Goal: Task Accomplishment & Management: Use online tool/utility

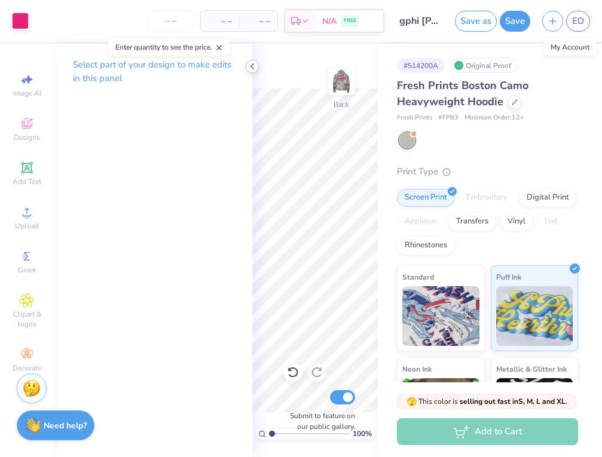
click at [252, 67] on polyline at bounding box center [252, 66] width 2 height 5
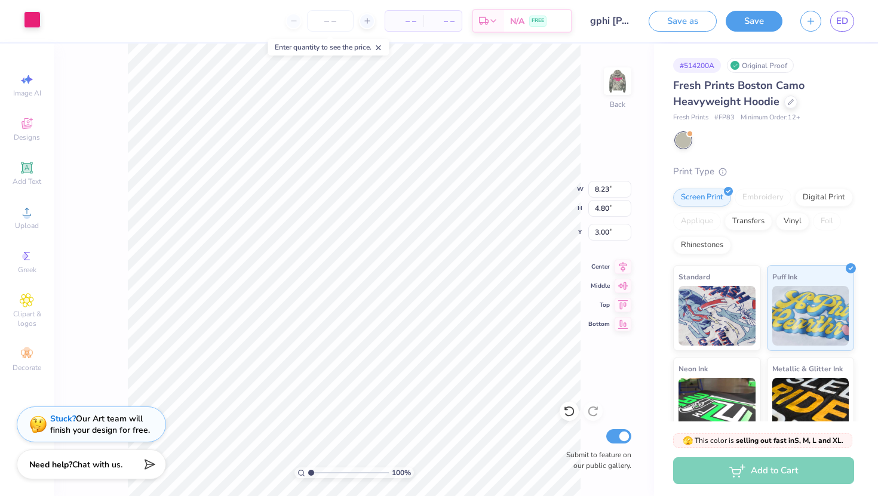
click at [24, 23] on div at bounding box center [32, 19] width 17 height 17
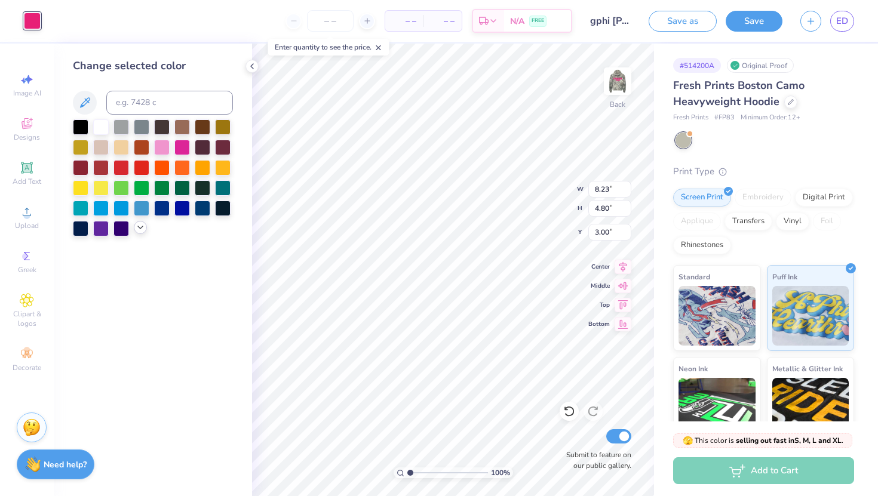
click at [136, 230] on icon at bounding box center [141, 228] width 10 height 10
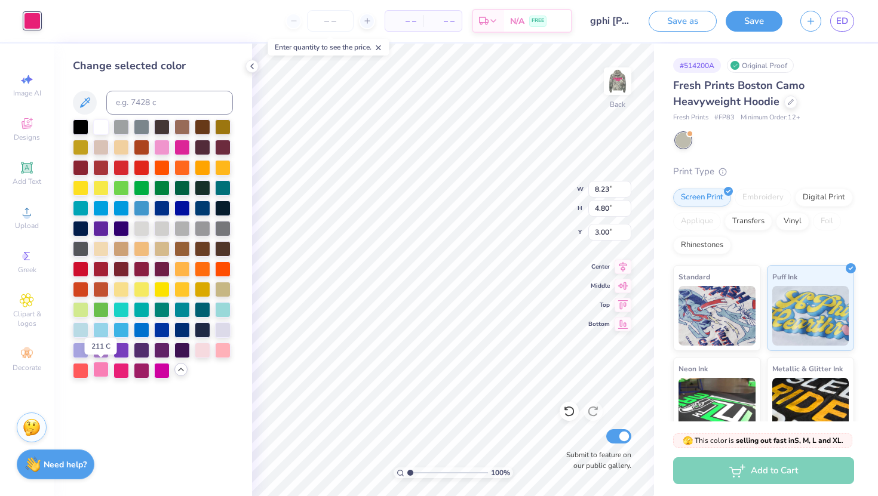
click at [102, 373] on div at bounding box center [101, 370] width 16 height 16
click at [119, 370] on div at bounding box center [122, 370] width 16 height 16
click at [142, 368] on div at bounding box center [142, 370] width 16 height 16
click at [163, 372] on div at bounding box center [162, 370] width 16 height 16
click at [182, 146] on div at bounding box center [182, 147] width 16 height 16
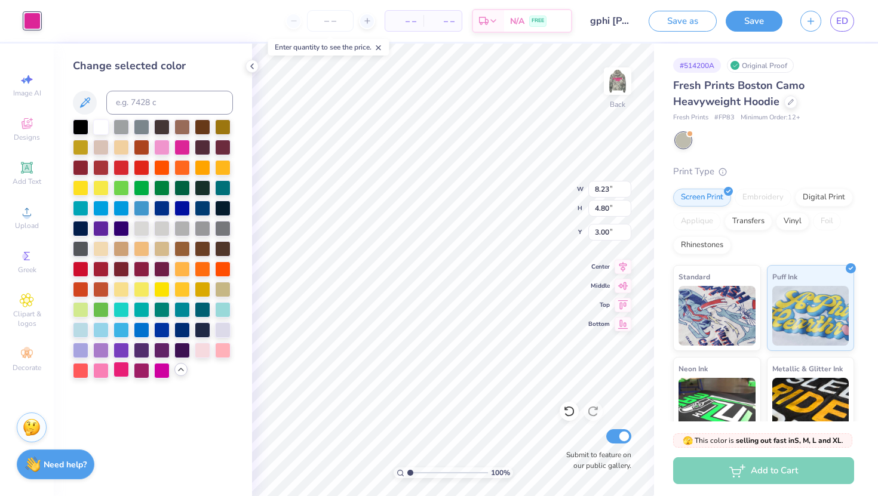
click at [124, 370] on div at bounding box center [122, 370] width 16 height 16
click at [186, 145] on div at bounding box center [182, 147] width 16 height 16
click at [118, 373] on div at bounding box center [122, 370] width 16 height 16
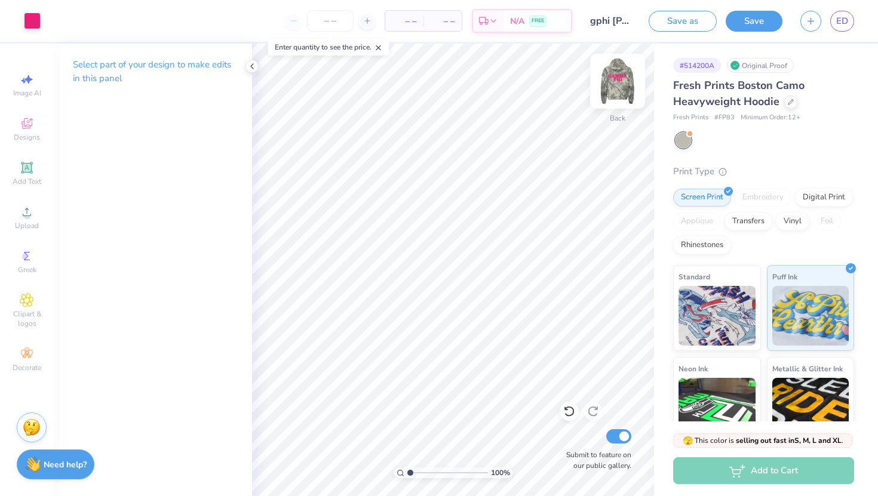
click at [612, 82] on img at bounding box center [618, 81] width 48 height 48
click at [611, 84] on img at bounding box center [618, 81] width 48 height 48
click at [250, 67] on icon at bounding box center [252, 67] width 10 height 10
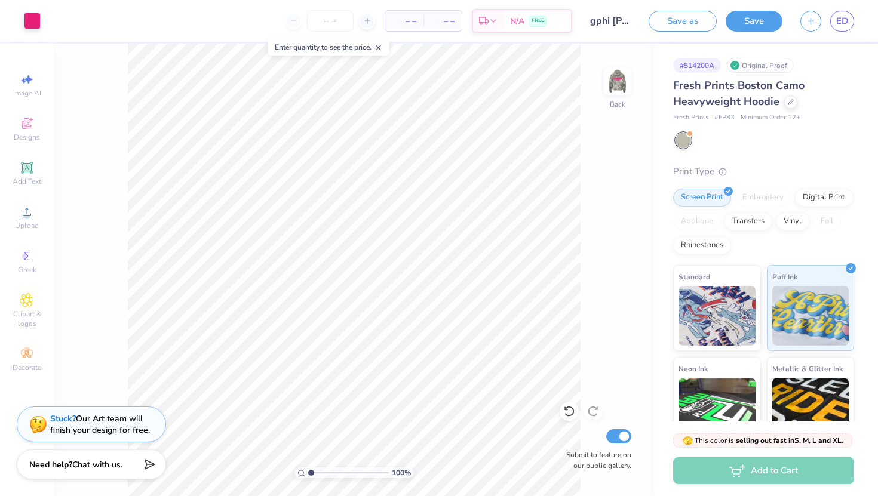
click at [767, 33] on div "Save as Save ED" at bounding box center [763, 21] width 229 height 42
click at [759, 24] on button "Save" at bounding box center [754, 19] width 57 height 21
click at [620, 80] on img at bounding box center [618, 81] width 48 height 48
click at [608, 75] on img at bounding box center [618, 81] width 48 height 48
type input "6.90"
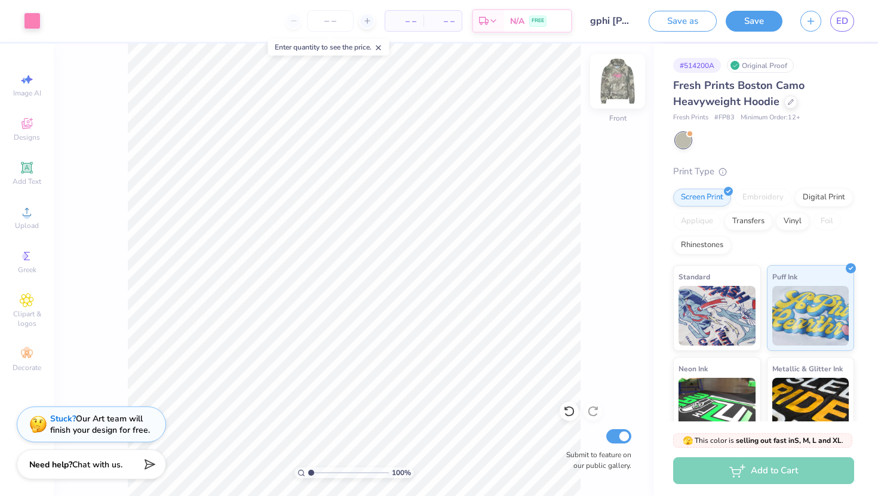
click at [612, 94] on img at bounding box center [618, 81] width 48 height 48
click at [624, 87] on img at bounding box center [618, 81] width 48 height 48
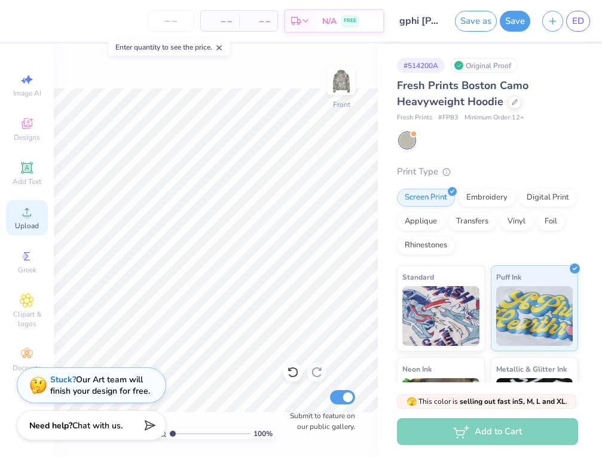
click at [30, 209] on icon at bounding box center [27, 212] width 14 height 14
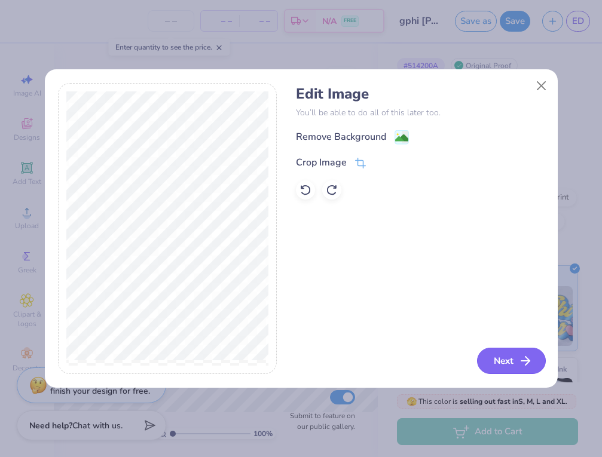
click at [510, 363] on button "Next" at bounding box center [511, 361] width 69 height 26
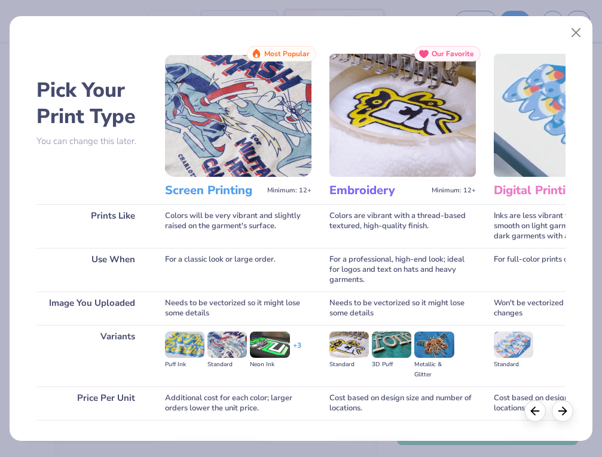
scroll to position [79, 0]
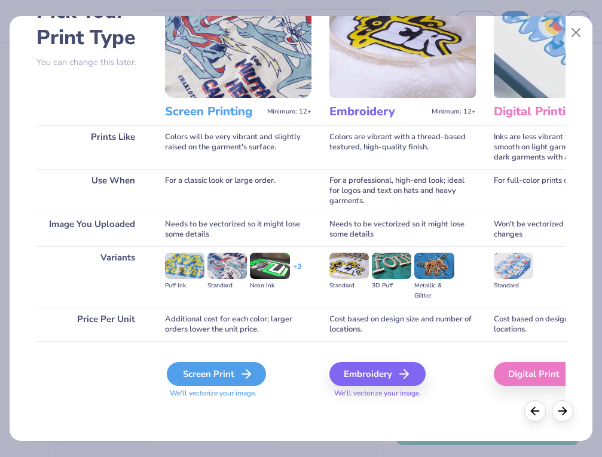
click at [227, 368] on div "Screen Print" at bounding box center [216, 374] width 99 height 24
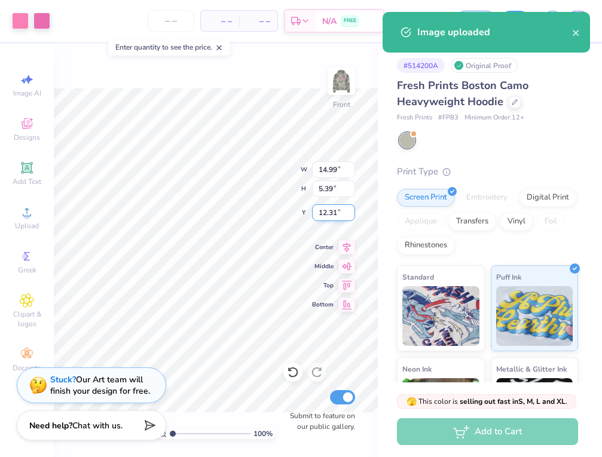
type input "7.40"
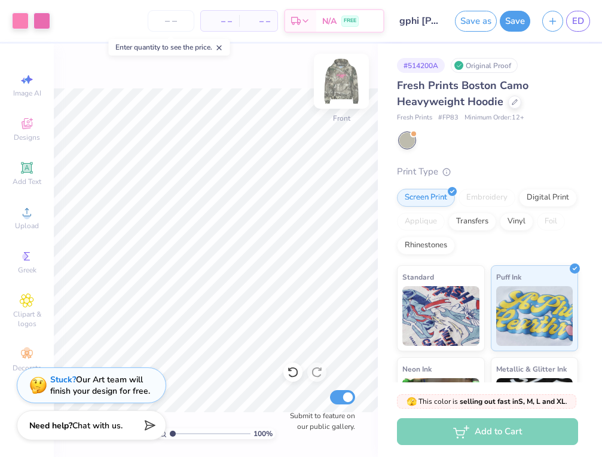
click at [347, 75] on img at bounding box center [341, 81] width 48 height 48
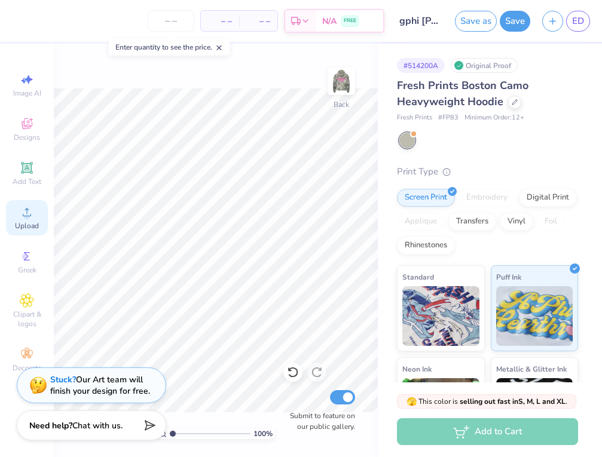
click at [35, 229] on span "Upload" at bounding box center [27, 226] width 24 height 10
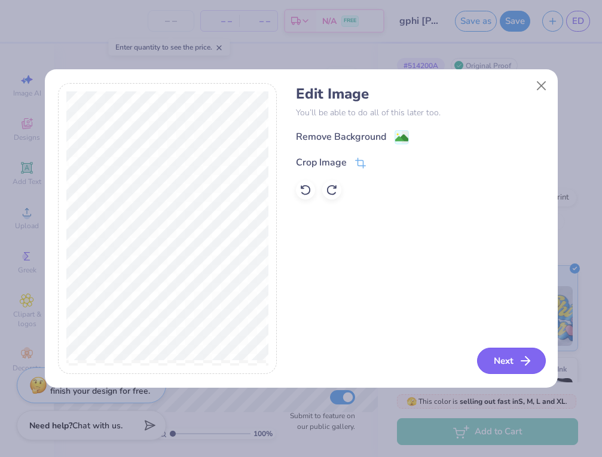
click at [510, 355] on button "Next" at bounding box center [511, 361] width 69 height 26
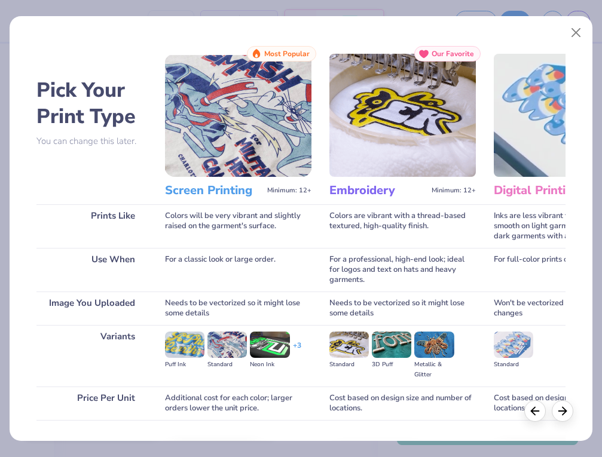
scroll to position [79, 0]
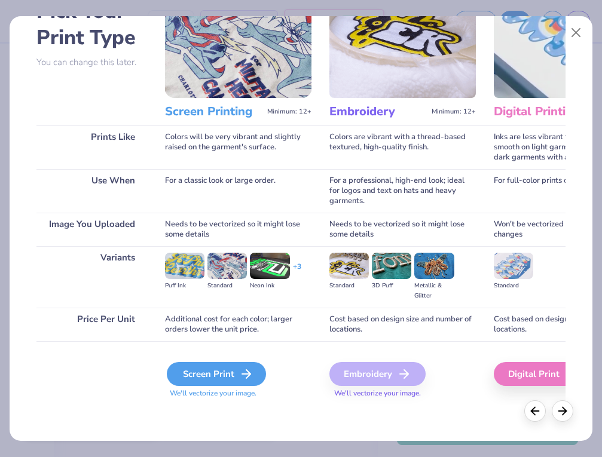
click at [231, 367] on div "Screen Print" at bounding box center [216, 374] width 99 height 24
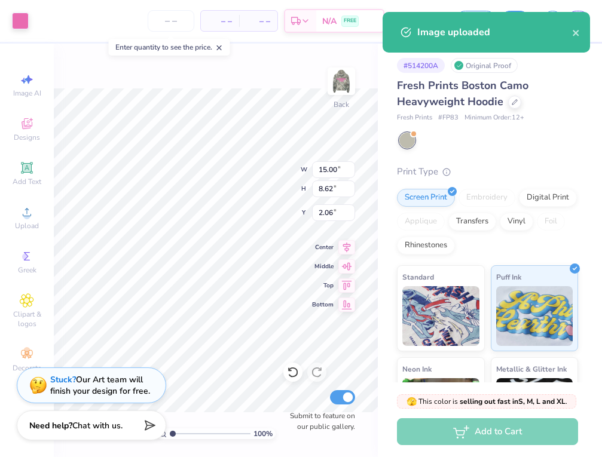
type input "10.02"
type input "5.76"
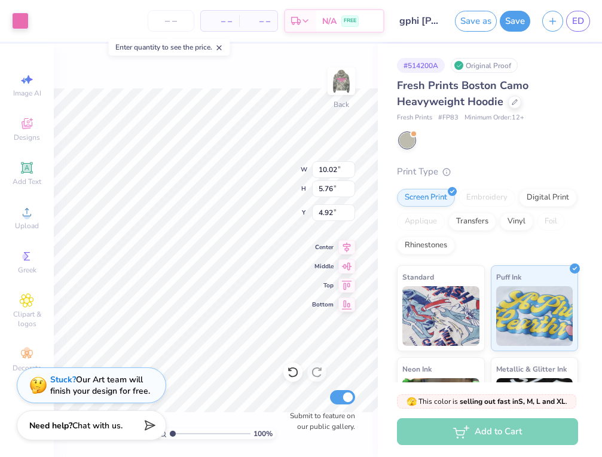
type input "3.00"
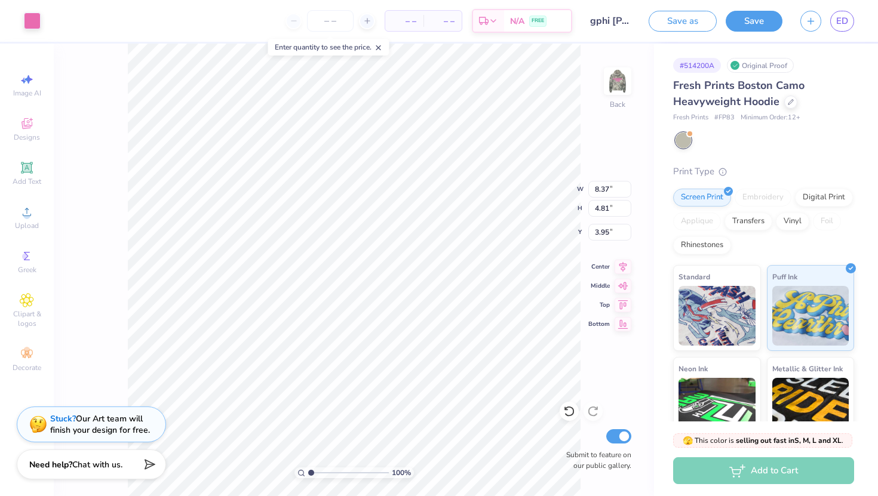
type input "8.37"
type input "4.81"
type input "3.00"
click at [601, 82] on img at bounding box center [618, 81] width 48 height 48
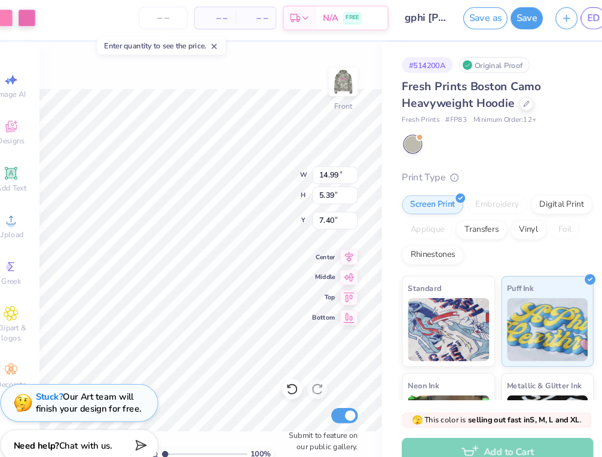
type input "7.38"
click at [26, 24] on div at bounding box center [20, 19] width 17 height 17
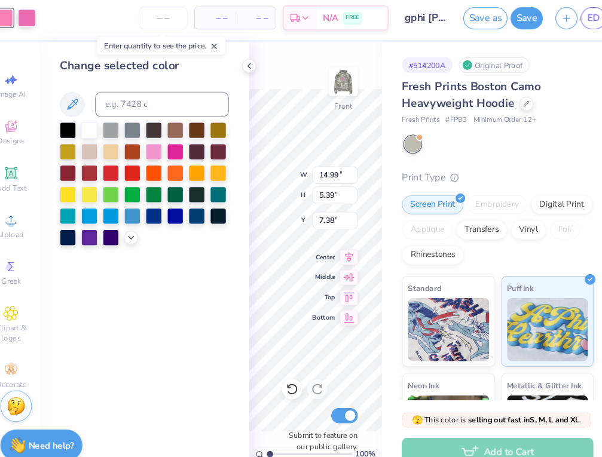
click at [22, 22] on div at bounding box center [20, 21] width 17 height 17
click at [44, 20] on div at bounding box center [41, 19] width 17 height 17
click at [19, 25] on div at bounding box center [20, 19] width 17 height 17
click at [36, 26] on div at bounding box center [41, 19] width 17 height 17
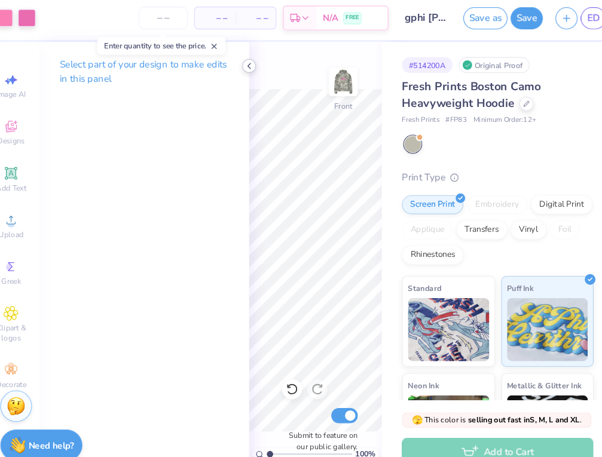
click at [255, 69] on icon at bounding box center [252, 67] width 10 height 10
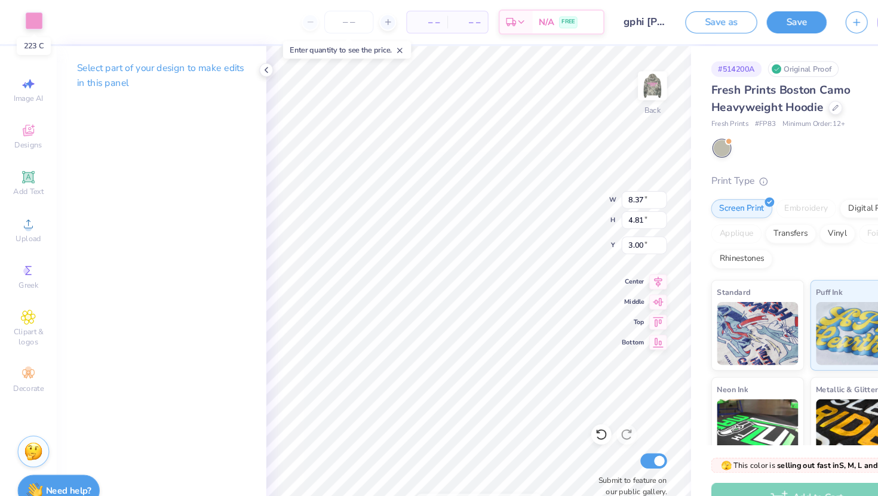
click at [27, 17] on div at bounding box center [32, 19] width 17 height 17
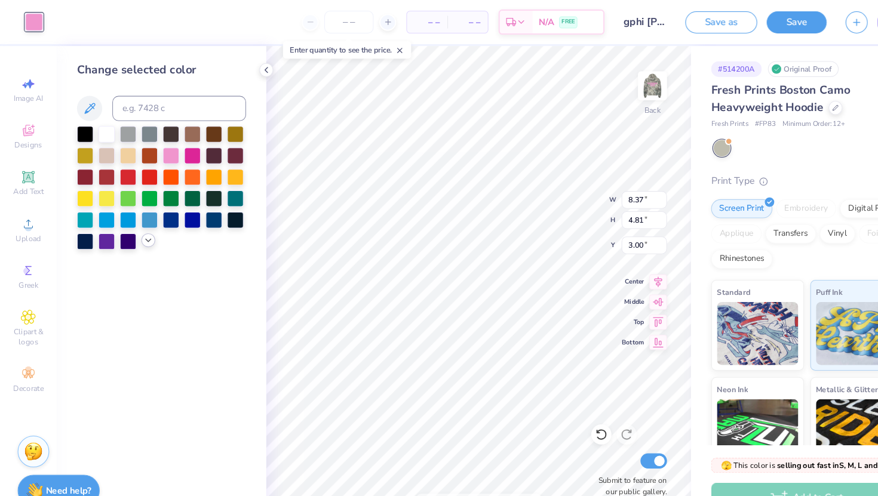
click at [144, 230] on icon at bounding box center [141, 228] width 10 height 10
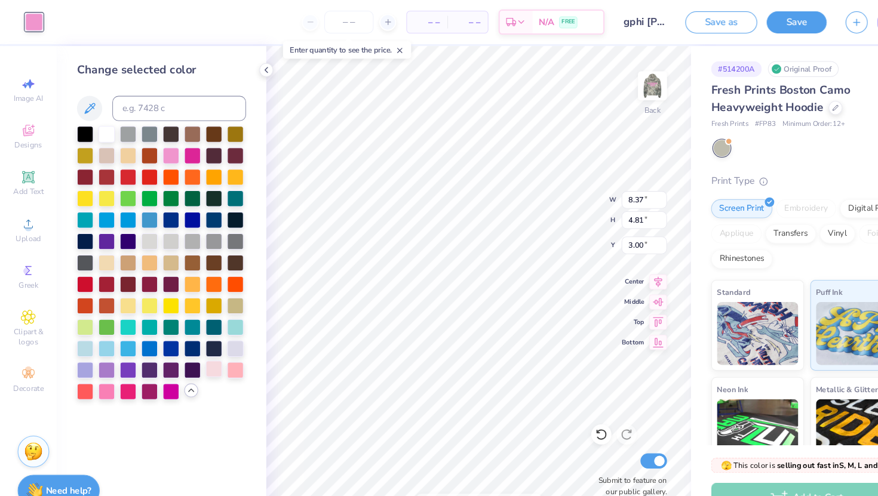
click at [201, 350] on div at bounding box center [203, 350] width 16 height 16
click at [615, 88] on img at bounding box center [618, 81] width 48 height 48
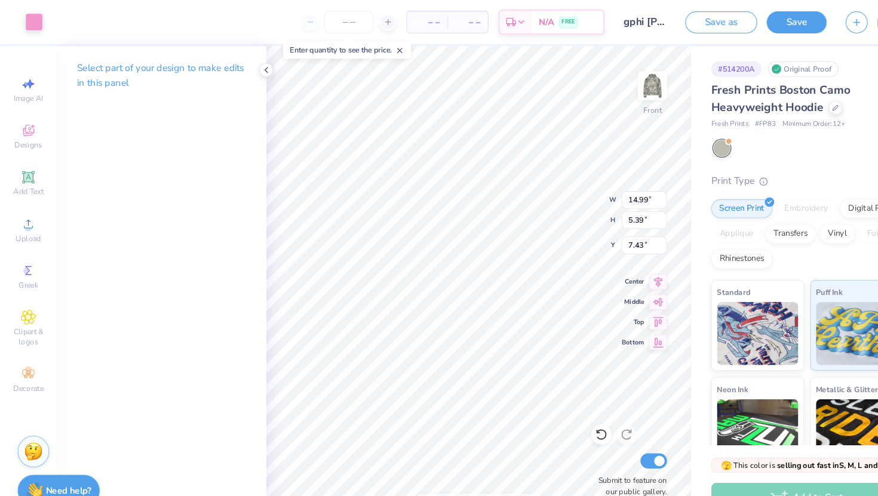
type input "7.44"
click at [29, 17] on div at bounding box center [32, 19] width 17 height 17
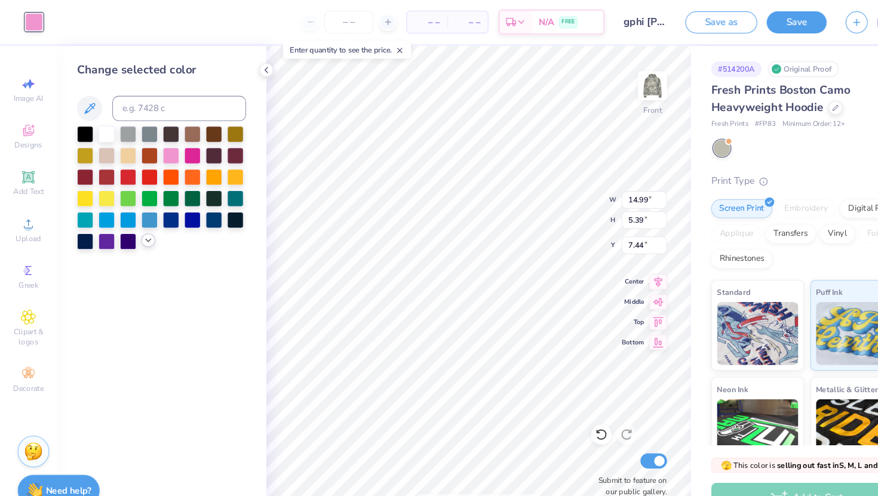
click at [140, 231] on icon at bounding box center [141, 228] width 10 height 10
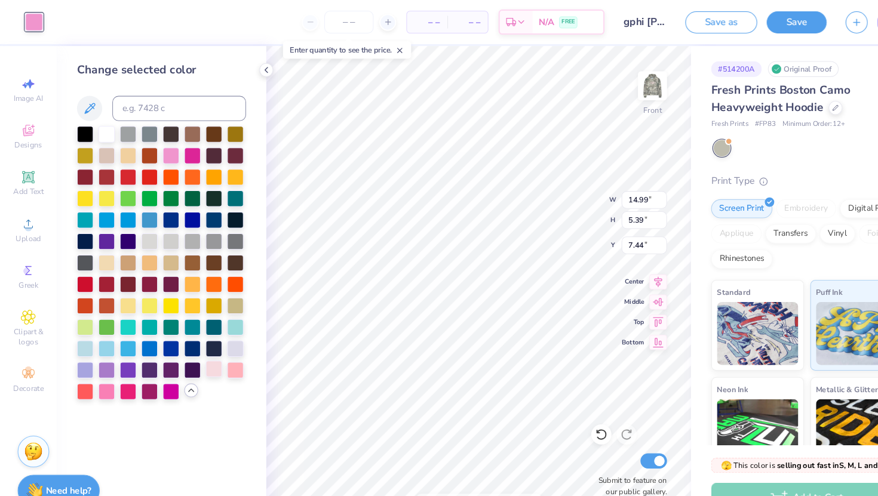
click at [202, 354] on div at bounding box center [203, 350] width 16 height 16
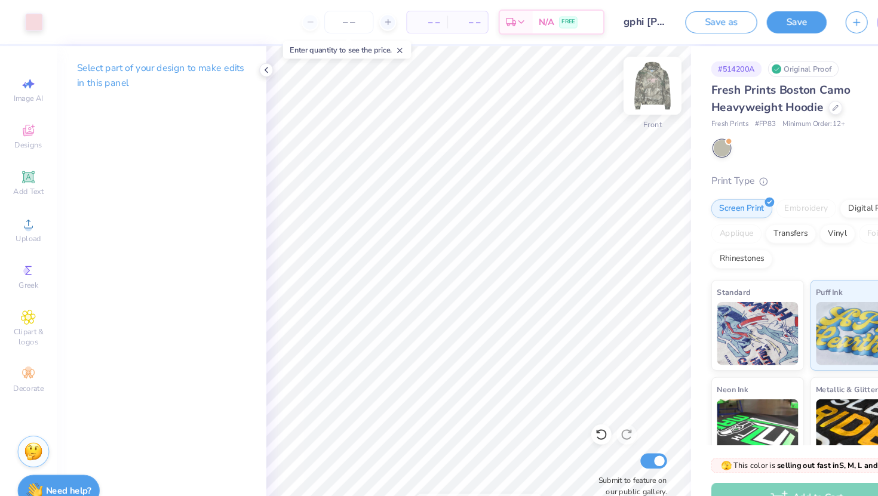
click at [612, 86] on img at bounding box center [618, 81] width 48 height 48
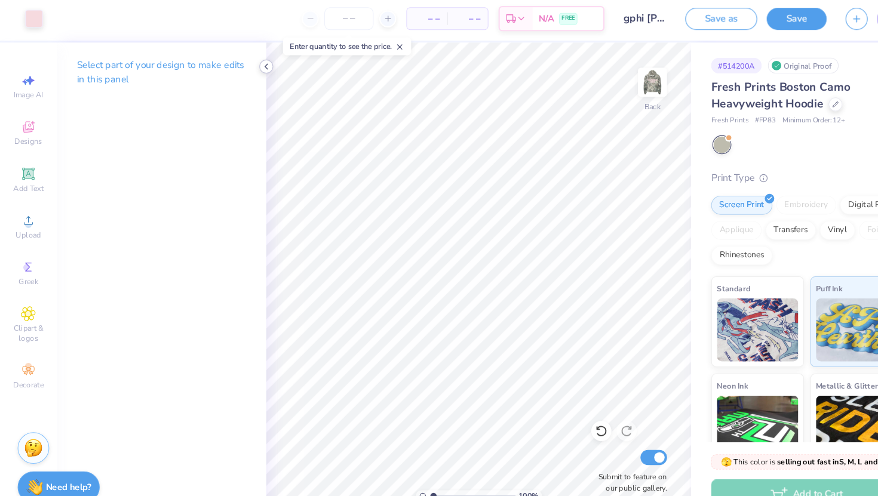
click at [249, 68] on icon at bounding box center [252, 67] width 10 height 10
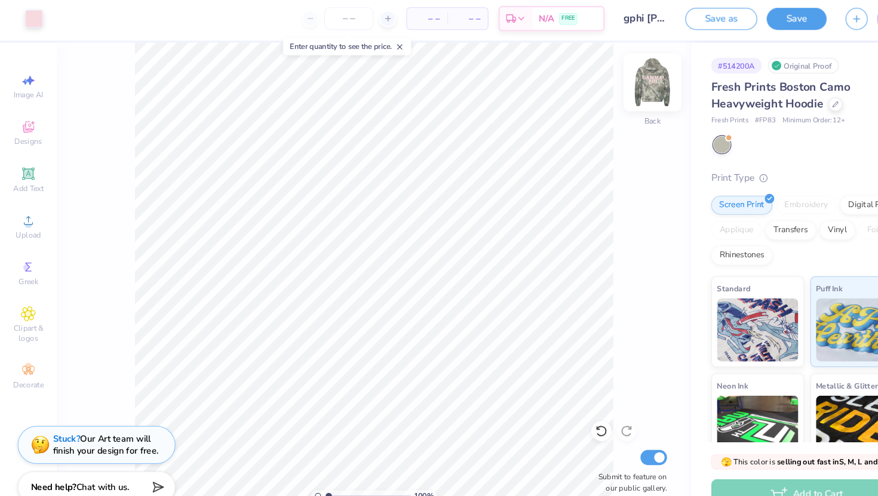
click at [629, 76] on img at bounding box center [618, 81] width 48 height 48
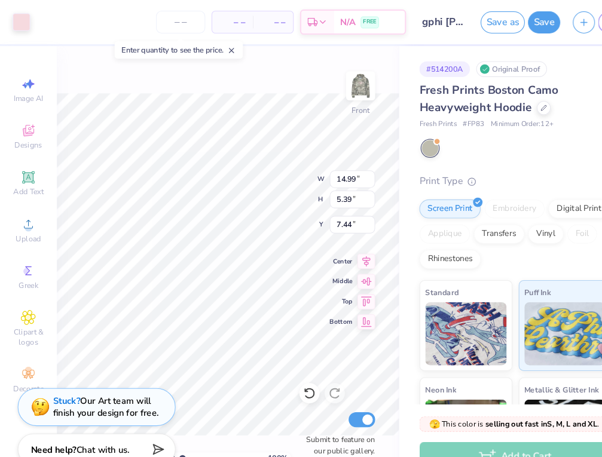
type input "7.50"
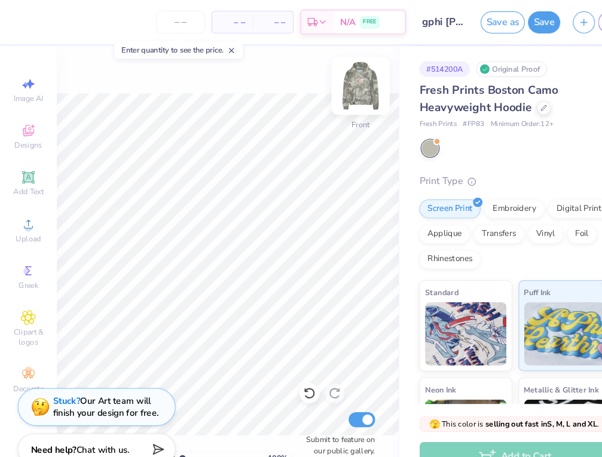
click at [331, 91] on img at bounding box center [341, 81] width 48 height 48
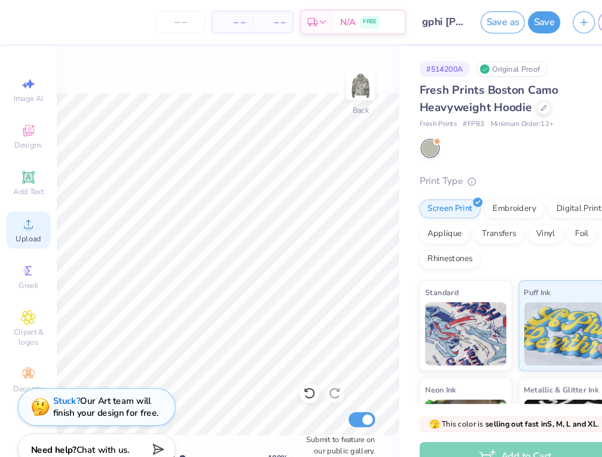
click at [21, 221] on span "Upload" at bounding box center [27, 226] width 24 height 10
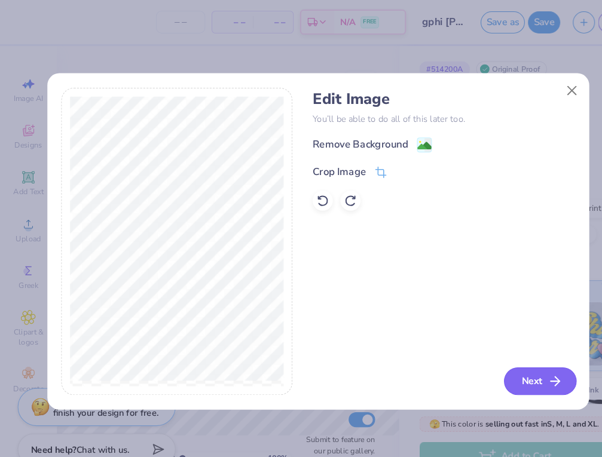
click at [516, 364] on button "Next" at bounding box center [511, 361] width 69 height 26
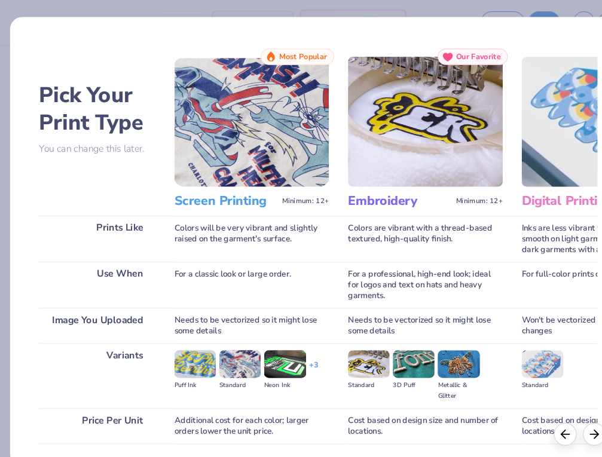
scroll to position [79, 0]
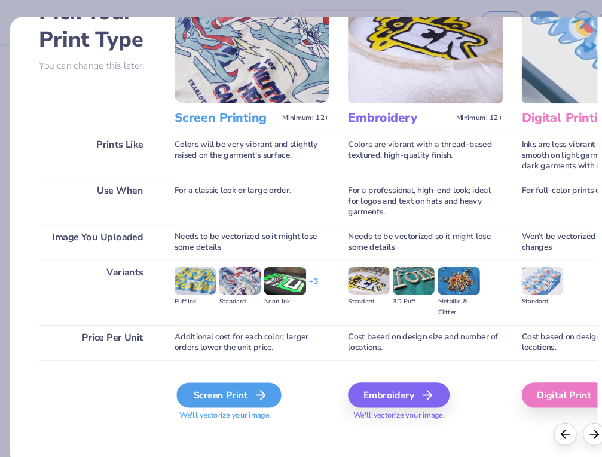
click at [219, 379] on div "Screen Print" at bounding box center [216, 374] width 99 height 24
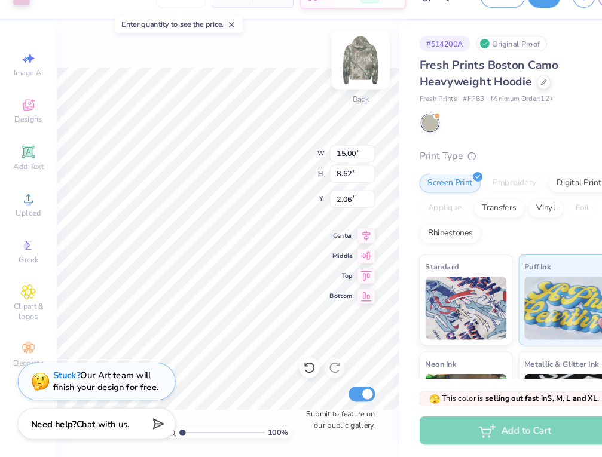
type input "3.00"
type input "9.69"
type input "5.57"
type input "7.74"
type input "4.45"
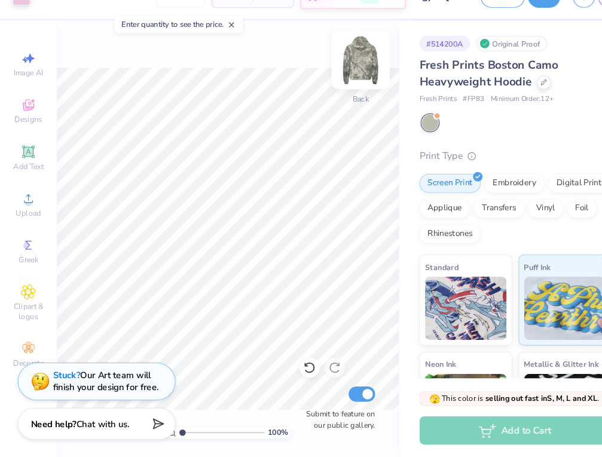
click at [339, 86] on img at bounding box center [341, 81] width 48 height 48
click at [24, 214] on circle at bounding box center [26, 216] width 7 height 7
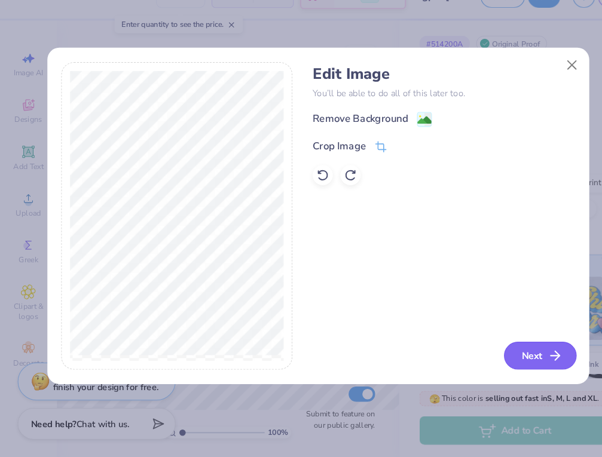
click at [509, 362] on button "Next" at bounding box center [511, 361] width 69 height 26
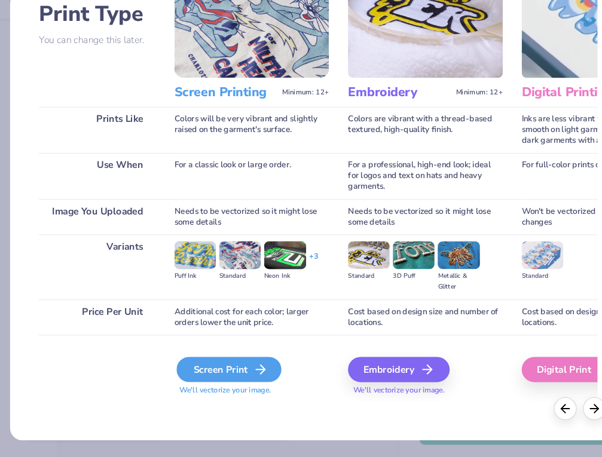
click at [217, 379] on div "Screen Print" at bounding box center [216, 374] width 99 height 24
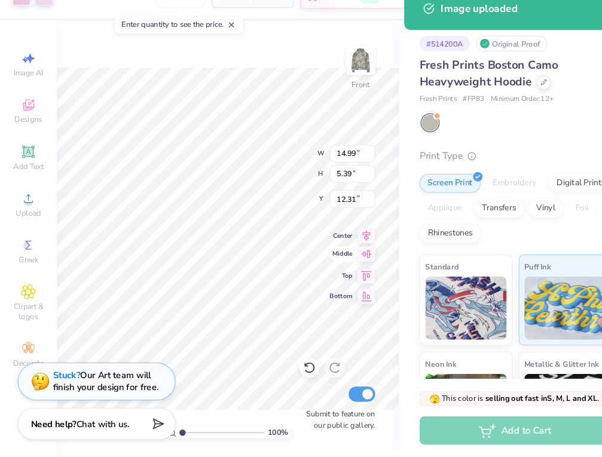
type input "7.09"
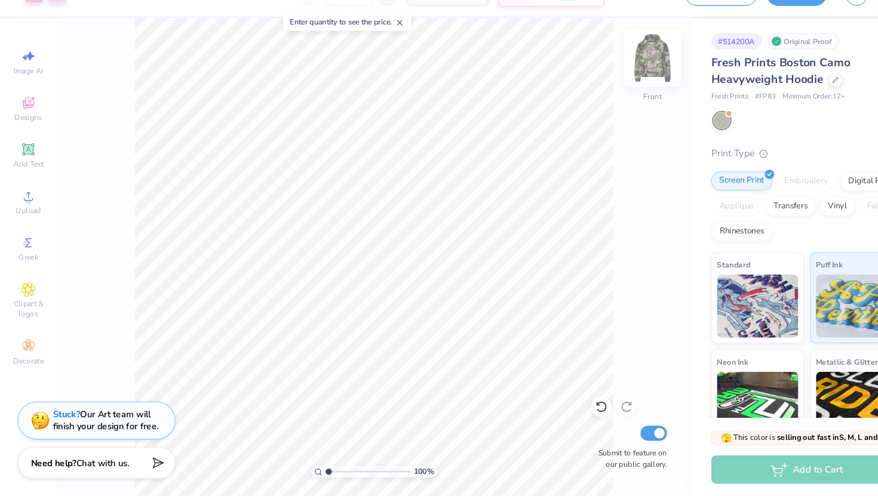
click at [601, 81] on img at bounding box center [618, 81] width 48 height 48
click at [601, 75] on img at bounding box center [618, 81] width 48 height 48
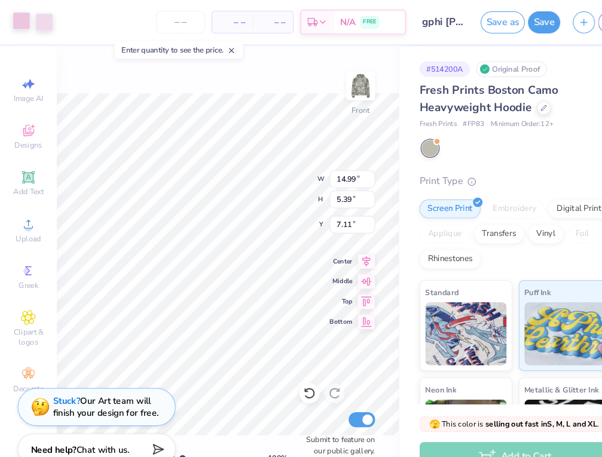
click at [24, 20] on div at bounding box center [20, 19] width 17 height 17
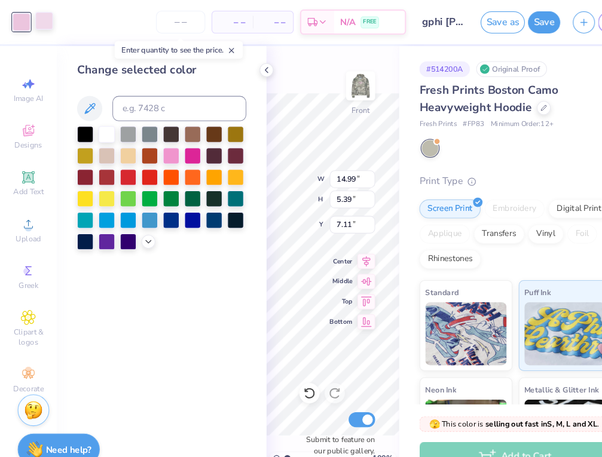
click at [36, 19] on div at bounding box center [41, 19] width 17 height 17
click at [22, 19] on div at bounding box center [20, 19] width 17 height 17
click at [39, 19] on div at bounding box center [41, 19] width 17 height 17
click at [25, 22] on div at bounding box center [20, 19] width 17 height 17
click at [87, 106] on icon at bounding box center [85, 103] width 14 height 14
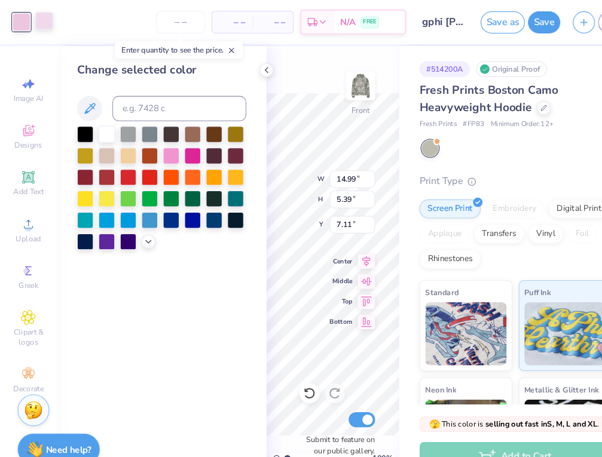
click at [42, 15] on div at bounding box center [41, 19] width 17 height 17
click at [41, 15] on div at bounding box center [41, 21] width 17 height 17
click at [24, 16] on div at bounding box center [20, 19] width 17 height 17
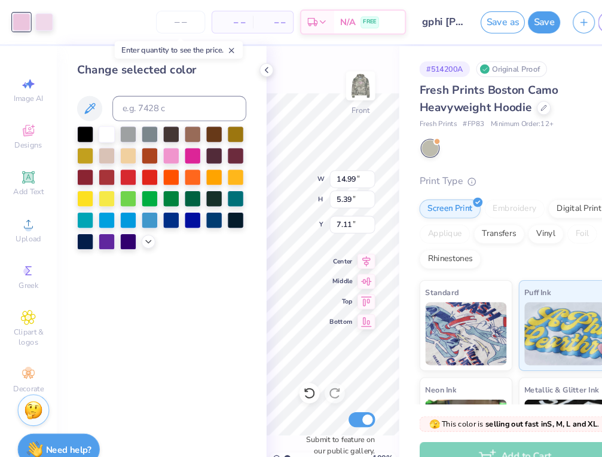
click at [301, 164] on div "100 % Front W 14.99 14.99 " H 5.39 5.39 " Y 7.11 7.11 " Center Middle Top Botto…" at bounding box center [314, 250] width 125 height 413
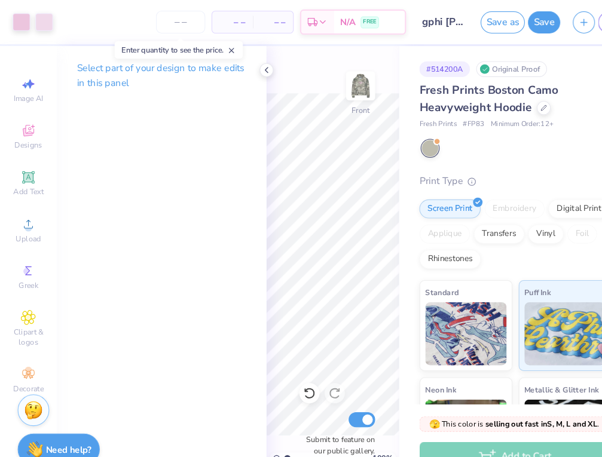
click at [338, 62] on div "100 % Front Submit to feature on our public gallery." at bounding box center [314, 250] width 125 height 413
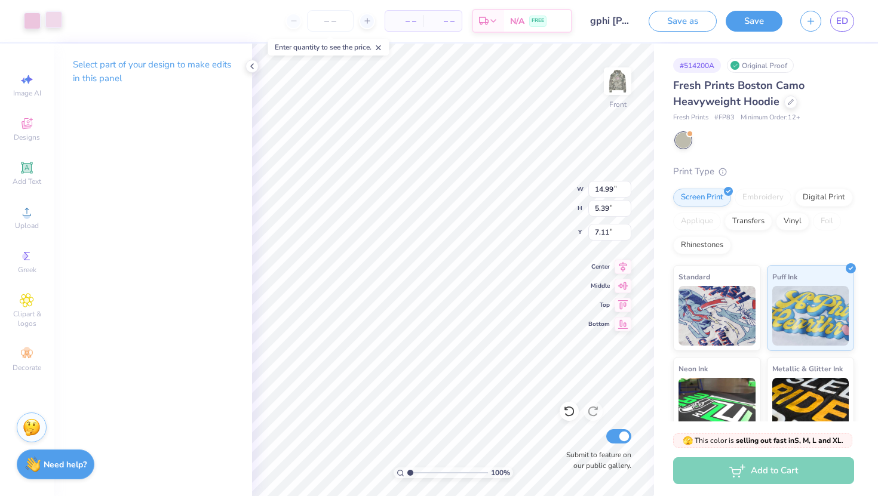
click at [62, 18] on div at bounding box center [53, 19] width 17 height 17
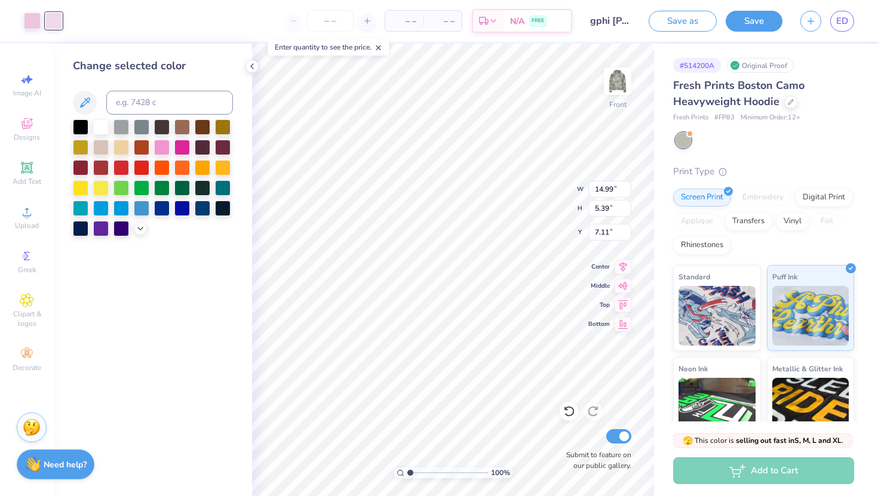
click at [62, 18] on div at bounding box center [53, 21] width 17 height 17
click at [62, 19] on div at bounding box center [53, 21] width 17 height 17
click at [47, 45] on div "Image AI Designs Add Text Upload Greek Clipart & logos Decorate" at bounding box center [27, 270] width 54 height 453
click at [50, 23] on div at bounding box center [53, 21] width 17 height 17
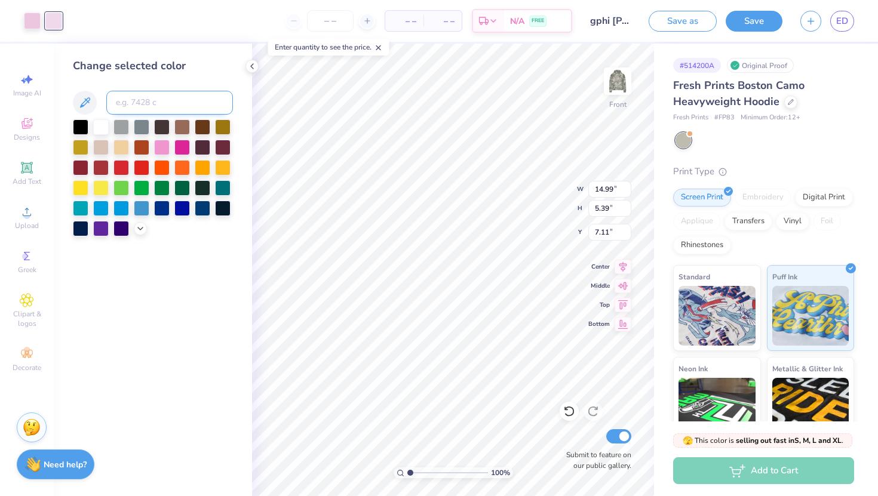
click at [142, 101] on input at bounding box center [169, 103] width 127 height 24
type input "7436"
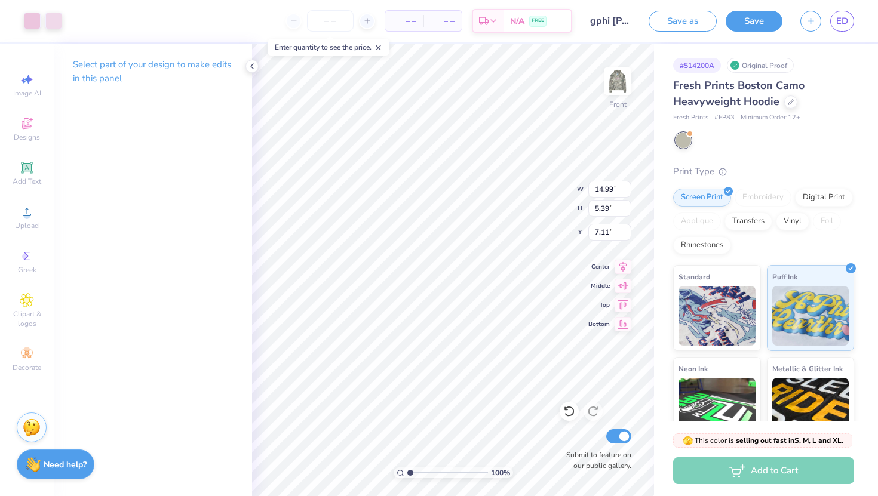
type input "7.12"
click at [52, 20] on div at bounding box center [53, 19] width 17 height 17
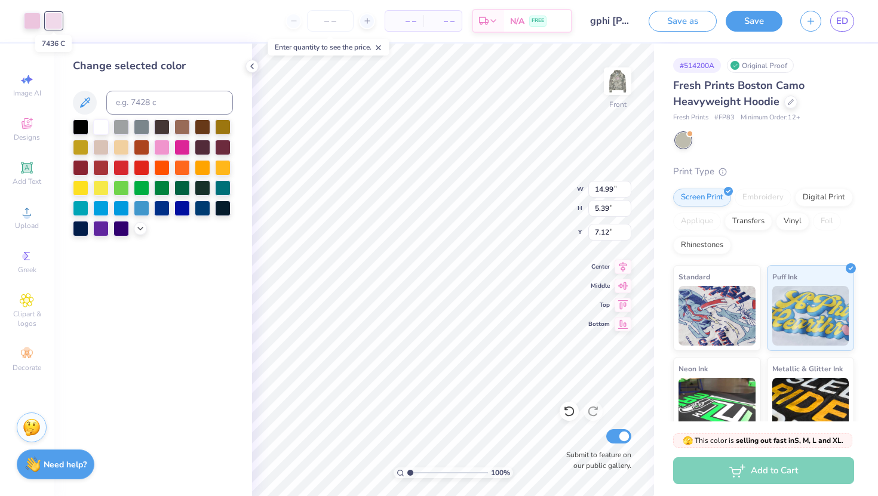
click at [52, 20] on div at bounding box center [53, 21] width 17 height 17
click at [27, 24] on div at bounding box center [32, 19] width 17 height 17
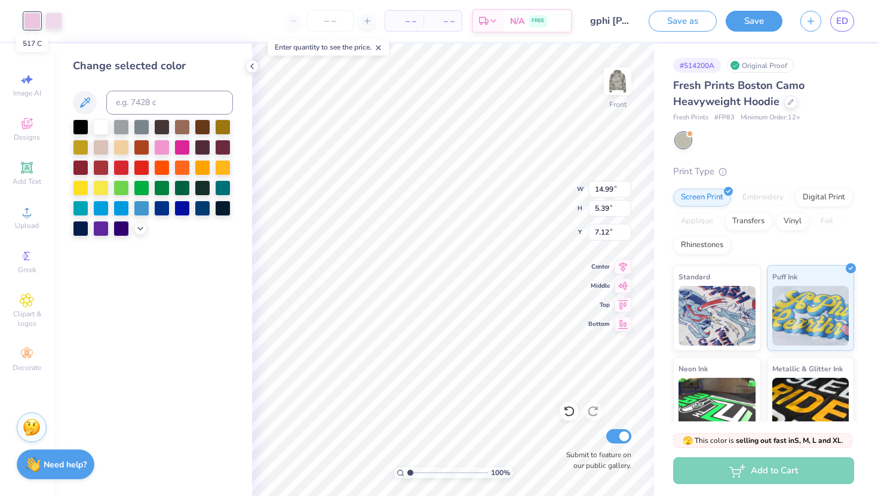
click at [29, 24] on div at bounding box center [32, 21] width 17 height 17
click at [45, 17] on div at bounding box center [53, 19] width 17 height 17
click at [45, 17] on div at bounding box center [53, 21] width 17 height 17
click at [601, 88] on img at bounding box center [618, 81] width 48 height 48
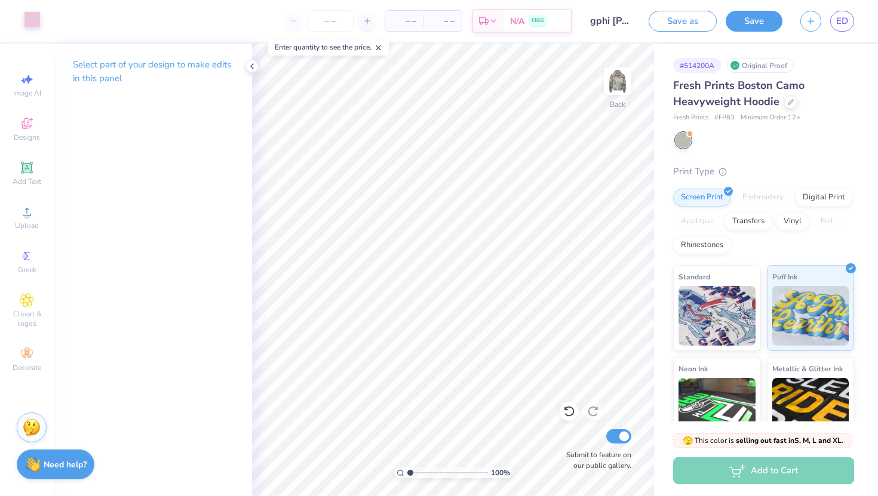
click at [27, 19] on div at bounding box center [32, 19] width 17 height 17
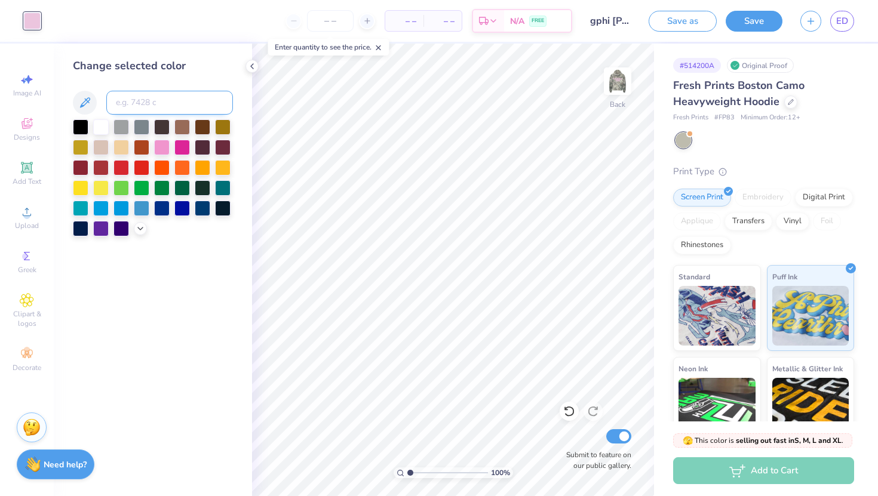
click at [133, 105] on input at bounding box center [169, 103] width 127 height 24
type input "7436"
type input "c"
click at [30, 19] on div at bounding box center [32, 21] width 17 height 17
click at [601, 81] on img at bounding box center [618, 81] width 48 height 48
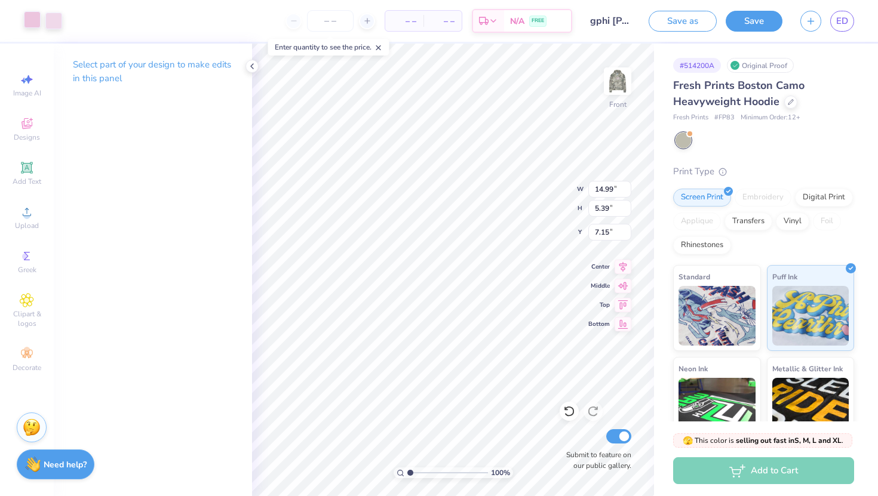
click at [37, 22] on div at bounding box center [32, 19] width 17 height 17
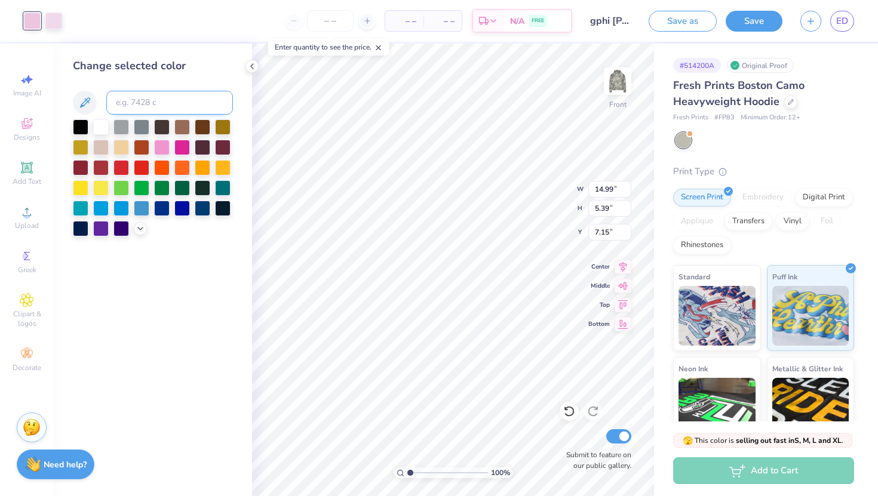
click at [184, 108] on input at bounding box center [169, 103] width 127 height 24
type input "7436"
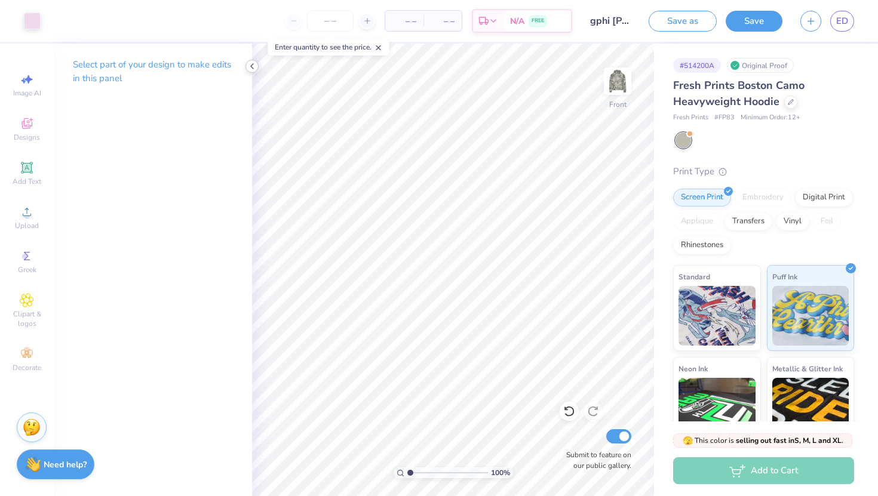
click at [256, 62] on icon at bounding box center [252, 67] width 10 height 10
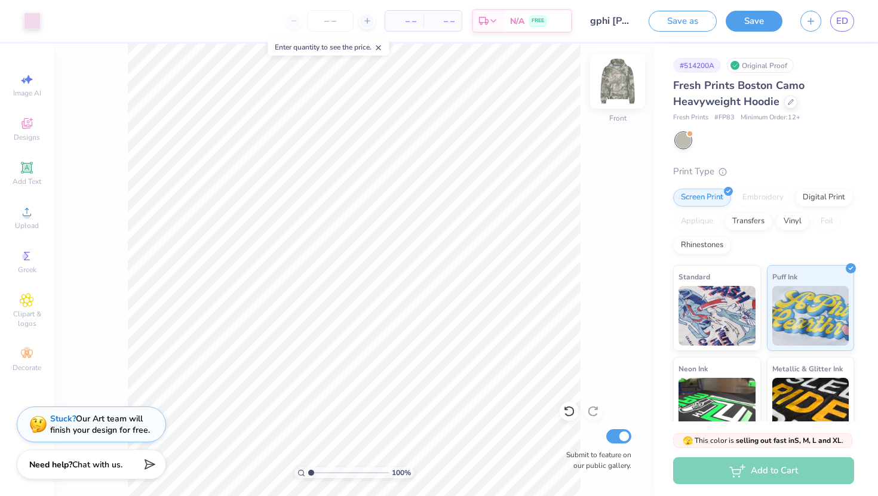
click at [601, 72] on img at bounding box center [618, 81] width 48 height 48
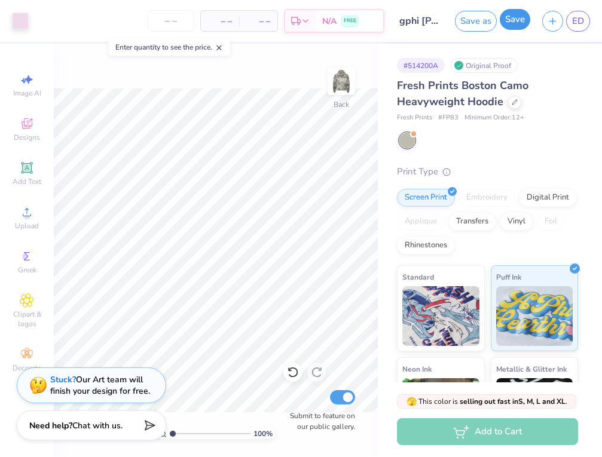
click at [513, 23] on button "Save" at bounding box center [514, 19] width 30 height 21
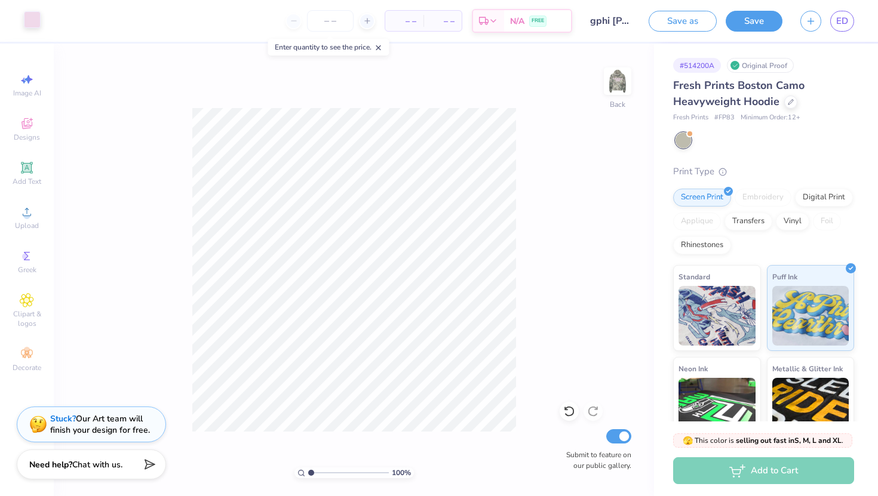
click at [36, 21] on div at bounding box center [32, 19] width 17 height 17
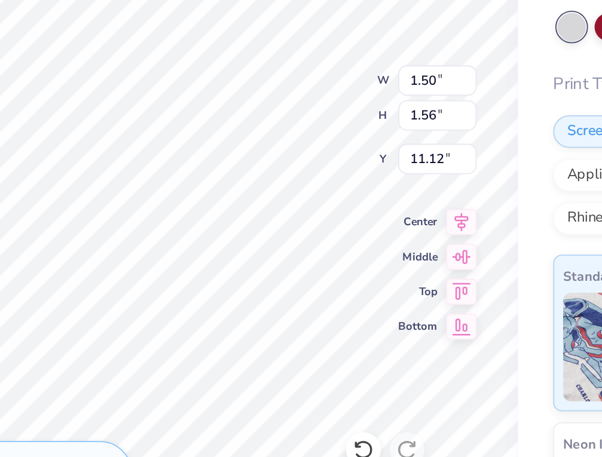
type input "1.50"
type input "1.56"
type input "11.12"
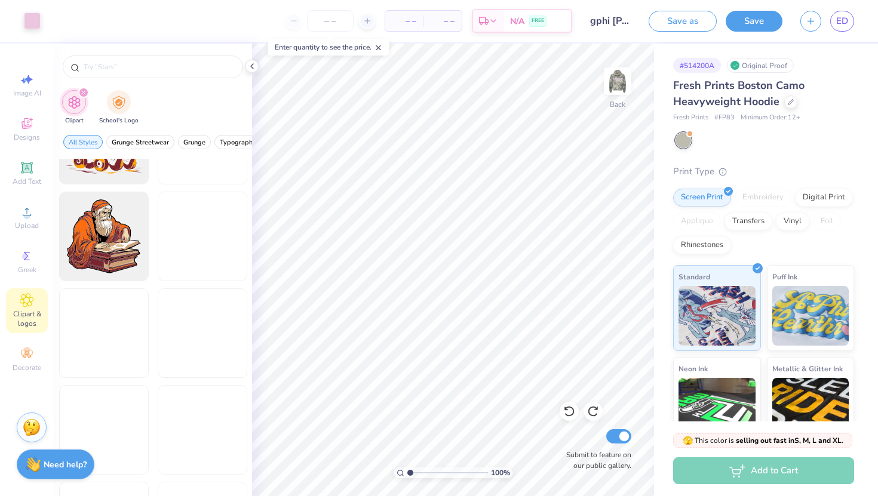
scroll to position [3355, 0]
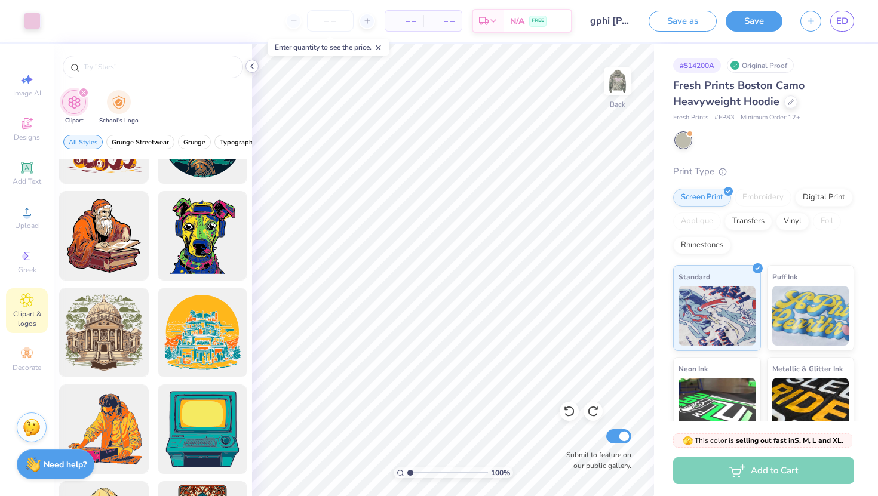
click at [251, 66] on polyline at bounding box center [252, 66] width 2 height 5
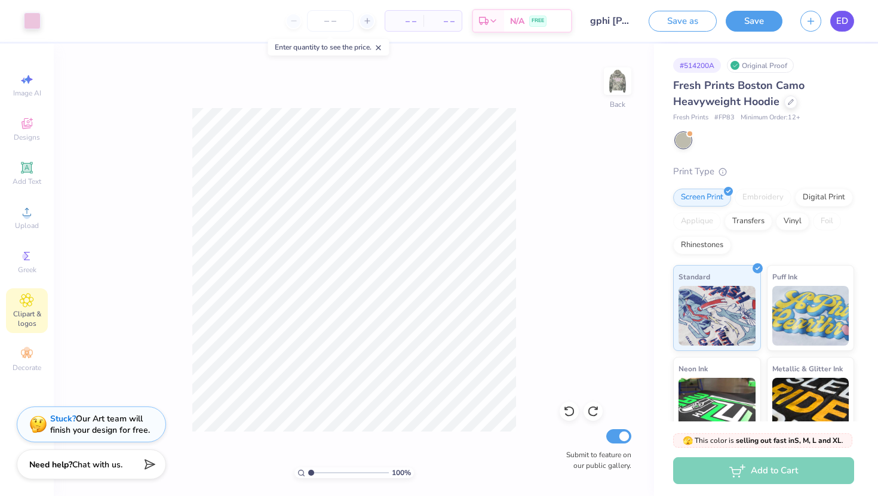
click at [833, 22] on link "ED" at bounding box center [842, 21] width 24 height 21
